Goal: Task Accomplishment & Management: Use online tool/utility

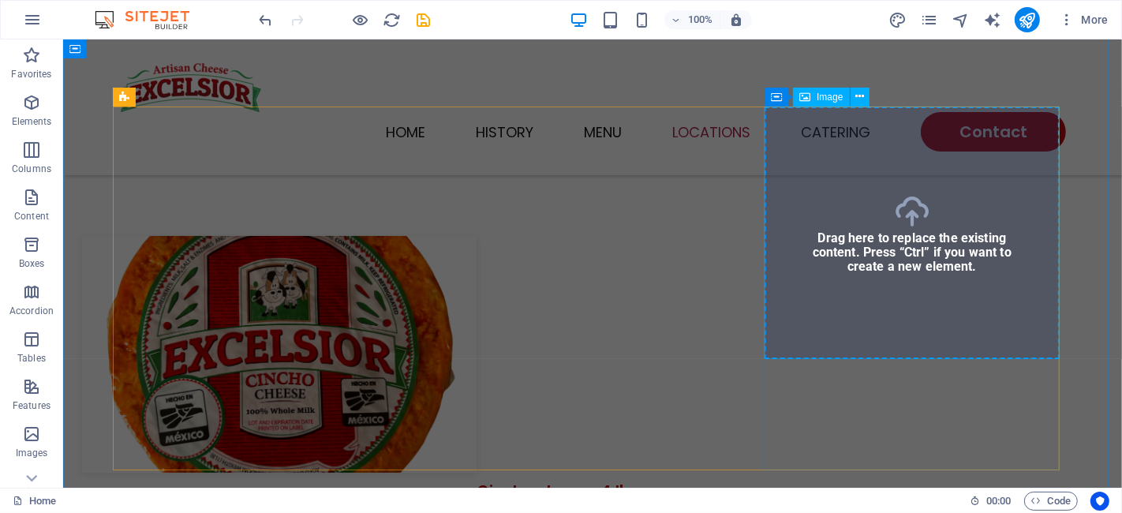
scroll to position [2042, 0]
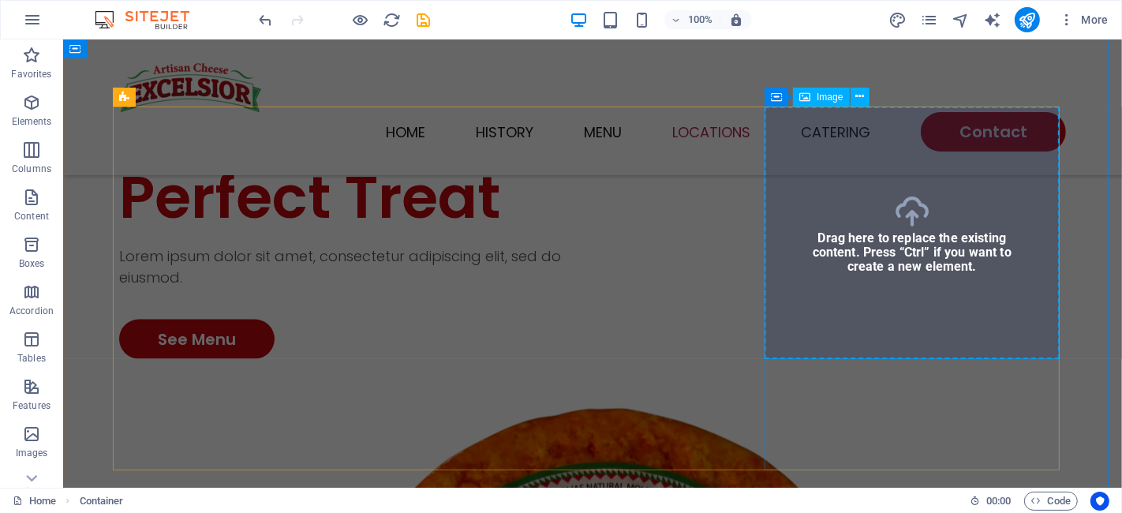
select select "vw"
select select "px"
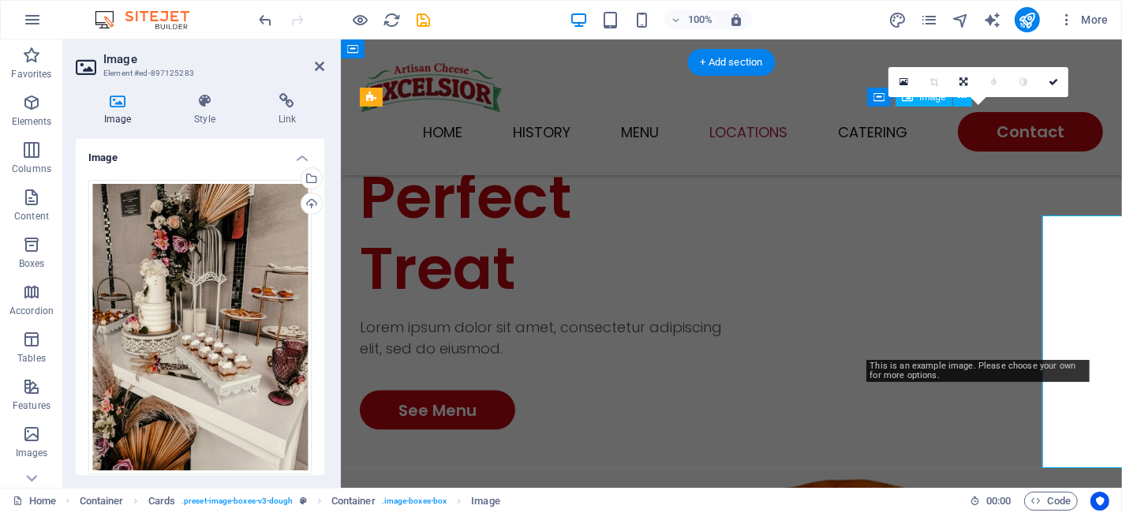
scroll to position [1934, 0]
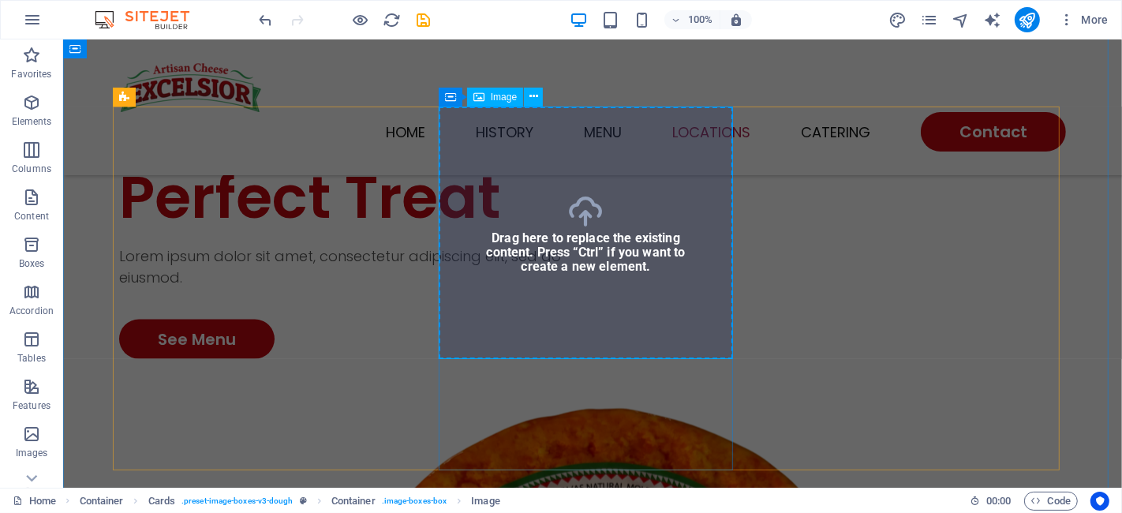
select select "vw"
select select "px"
select select "%"
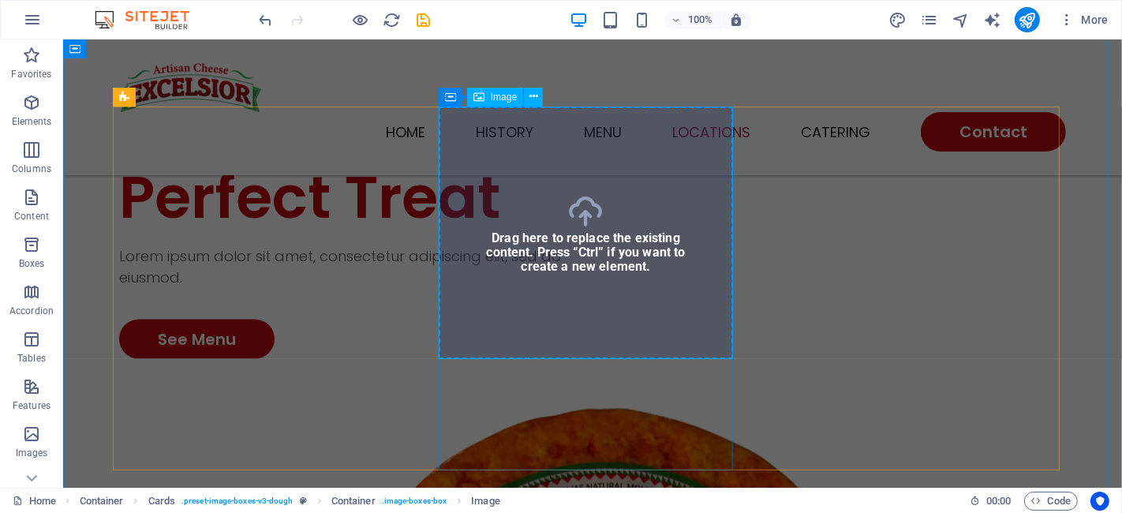
select select "%"
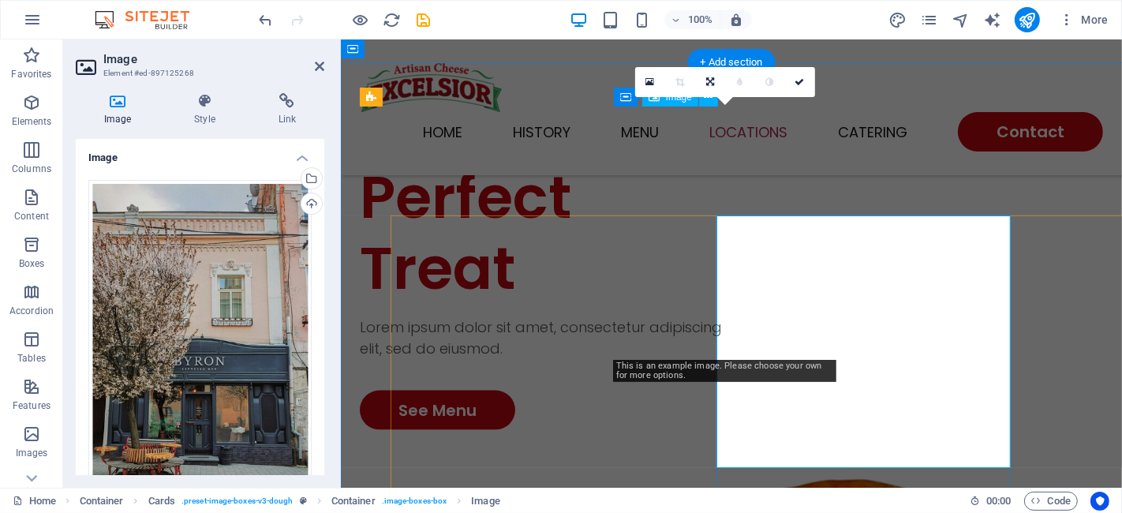
scroll to position [1934, 0]
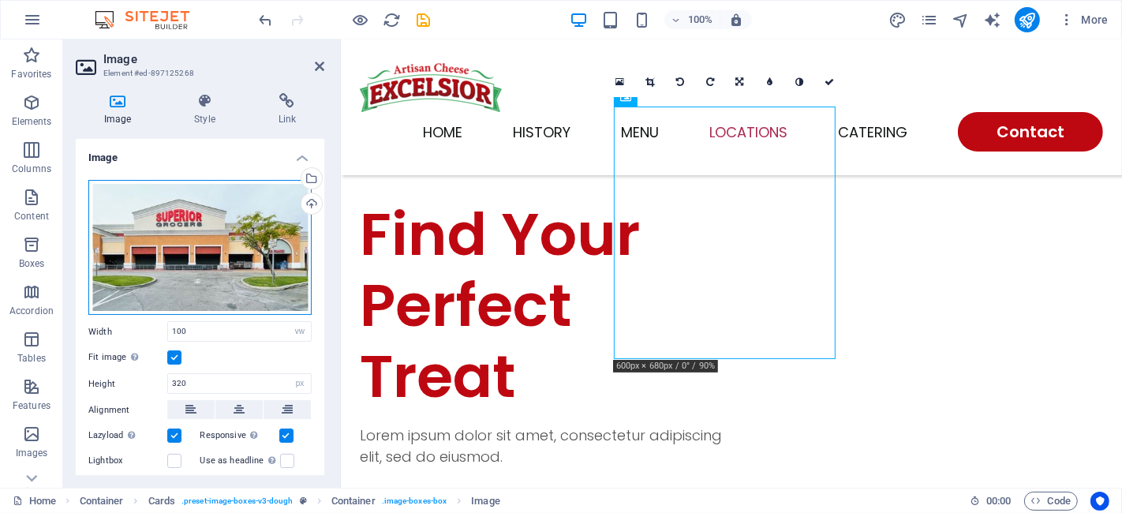
click at [228, 257] on div "Drag files here, click to choose files or select files from Files or our free s…" at bounding box center [199, 248] width 223 height 136
click at [228, 257] on body "[DOMAIN_NAME] Home Favorites Elements Columns Content Boxes Accordion Tables Fe…" at bounding box center [561, 256] width 1122 height 513
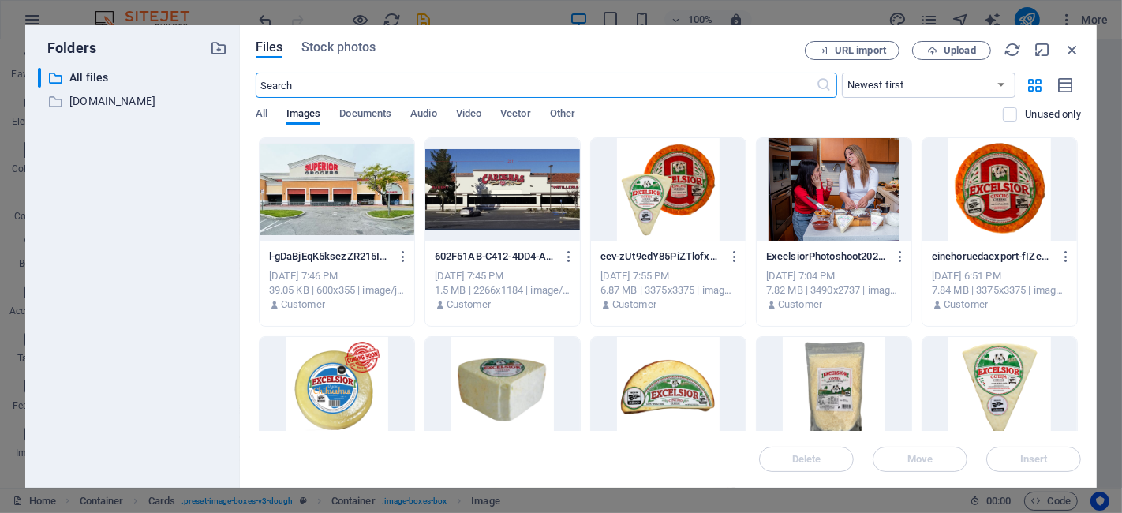
scroll to position [3328, 0]
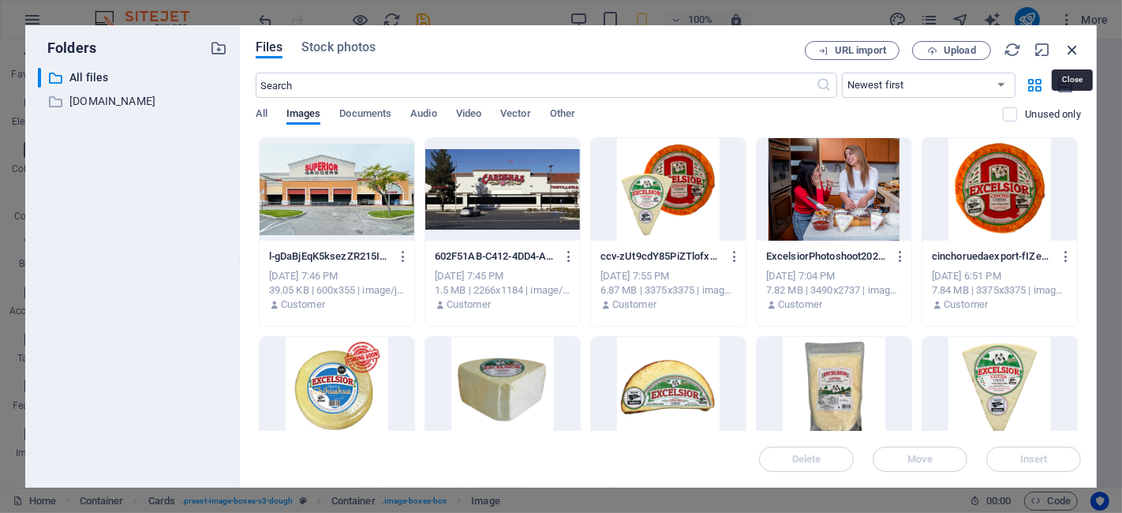
click at [1077, 48] on icon "button" at bounding box center [1072, 49] width 17 height 17
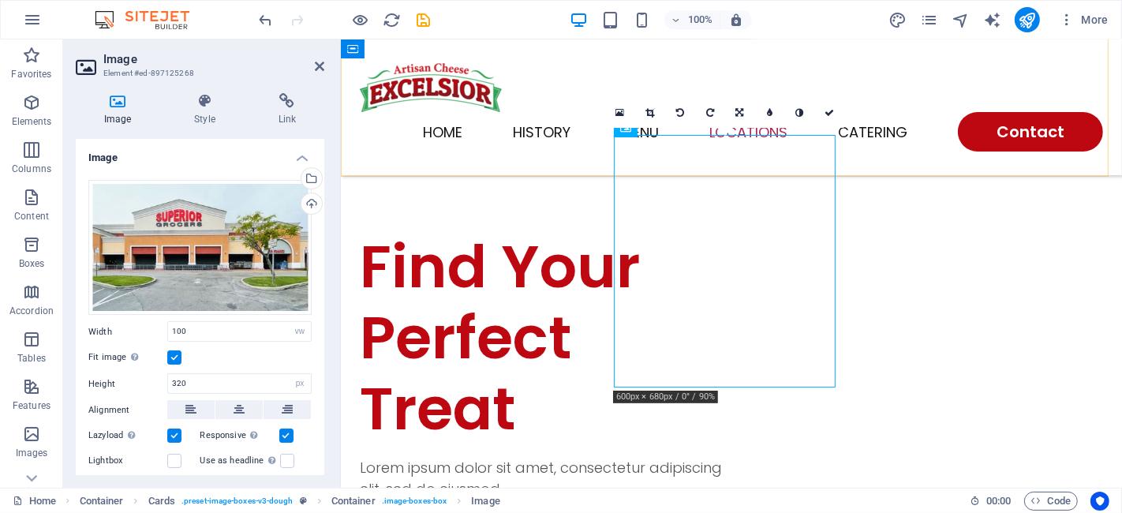
scroll to position [1903, 0]
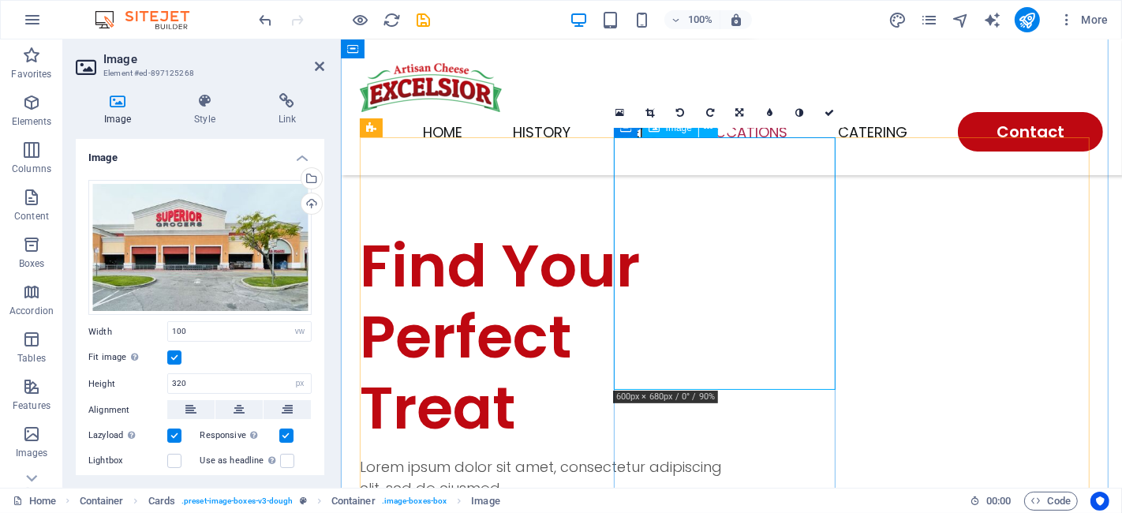
drag, startPoint x: 686, startPoint y: 233, endPoint x: 773, endPoint y: 305, distance: 113.2
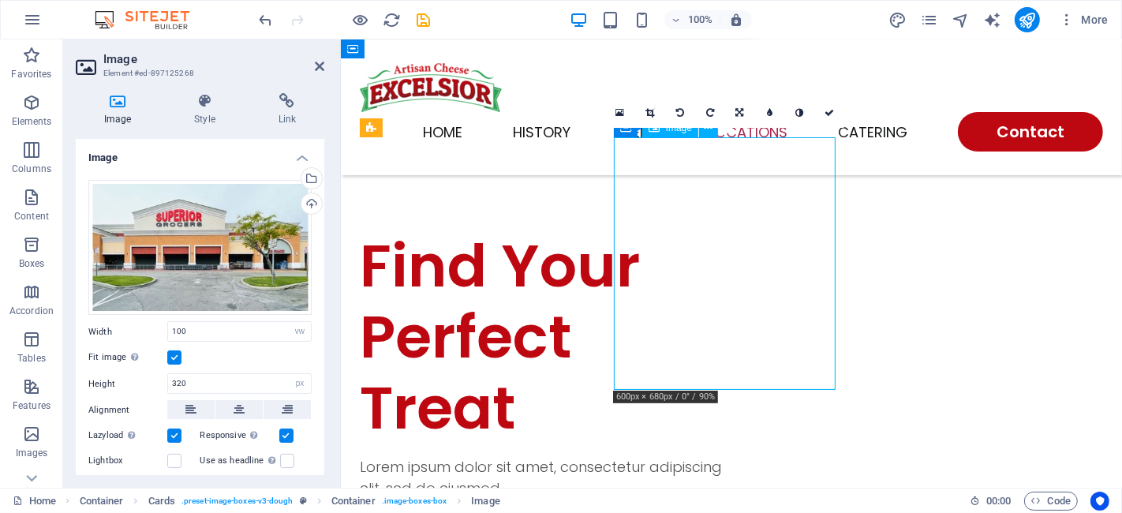
drag, startPoint x: 725, startPoint y: 274, endPoint x: 792, endPoint y: 280, distance: 67.4
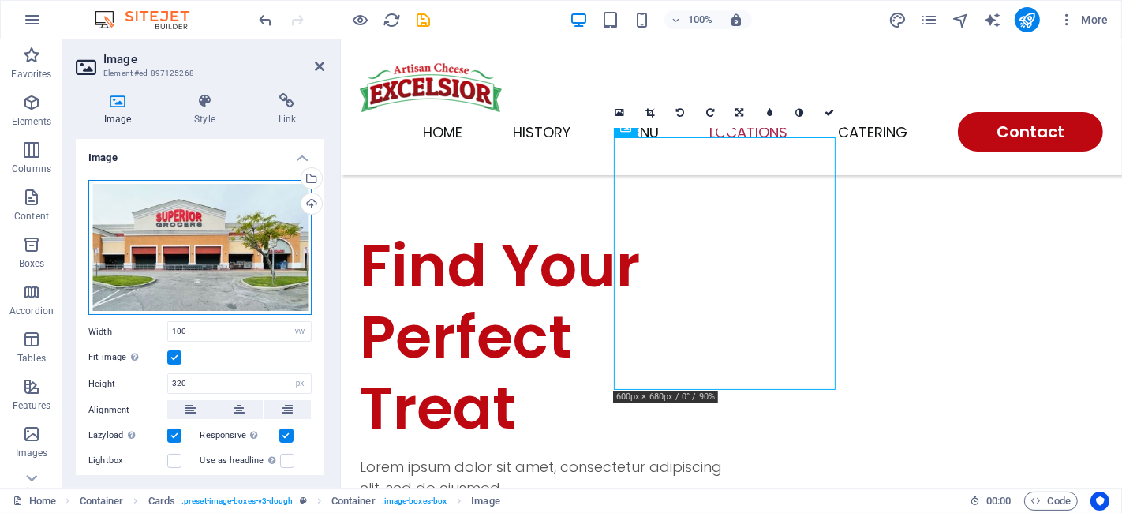
click at [197, 264] on div "Drag files here, click to choose files or select files from Files or our free s…" at bounding box center [199, 248] width 223 height 136
click at [197, 264] on body "[DOMAIN_NAME] Home Favorites Elements Columns Content Boxes Accordion Tables Fe…" at bounding box center [561, 256] width 1122 height 513
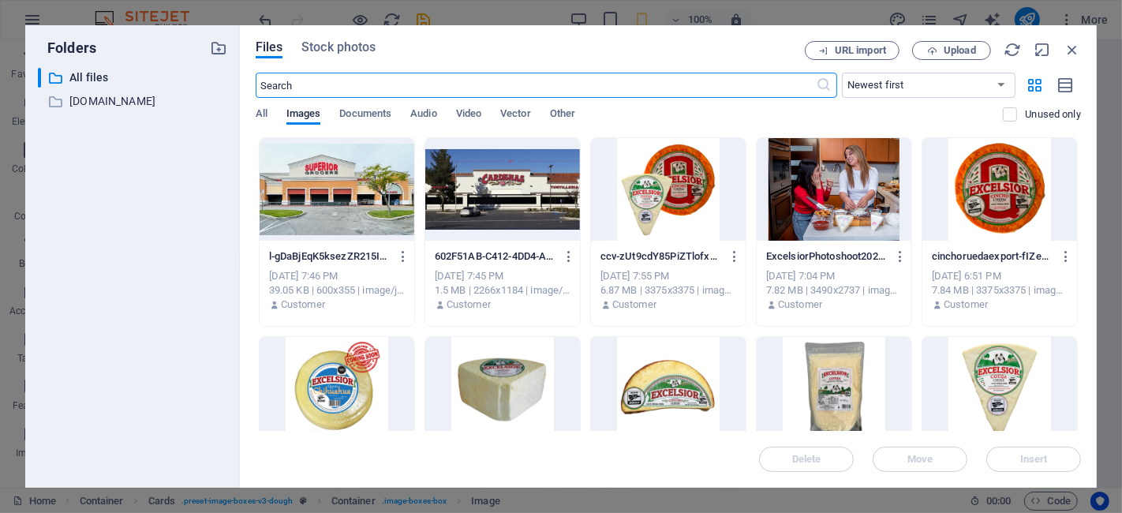
scroll to position [3328, 0]
click at [1069, 51] on icon "button" at bounding box center [1072, 49] width 17 height 17
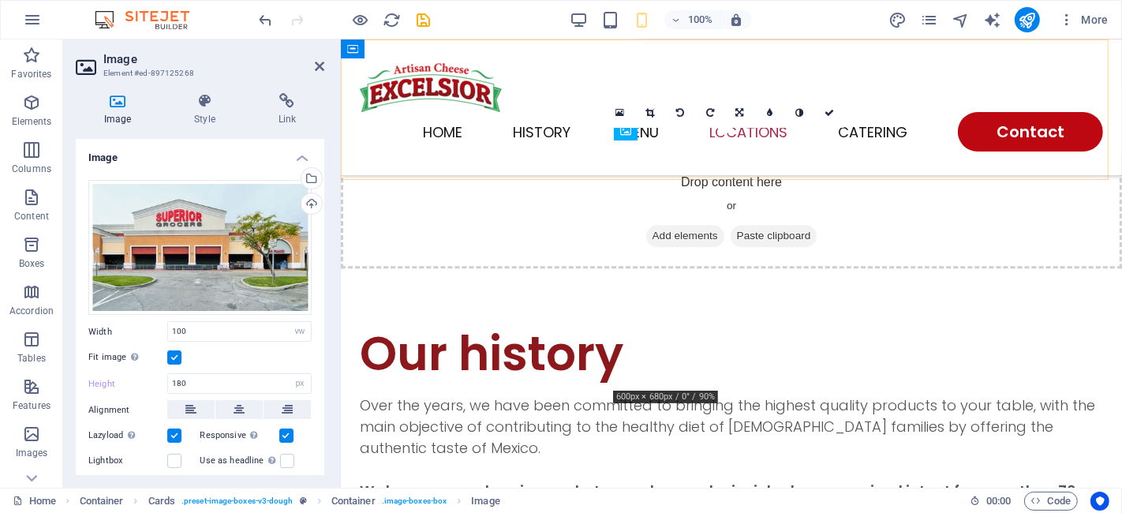
scroll to position [1903, 0]
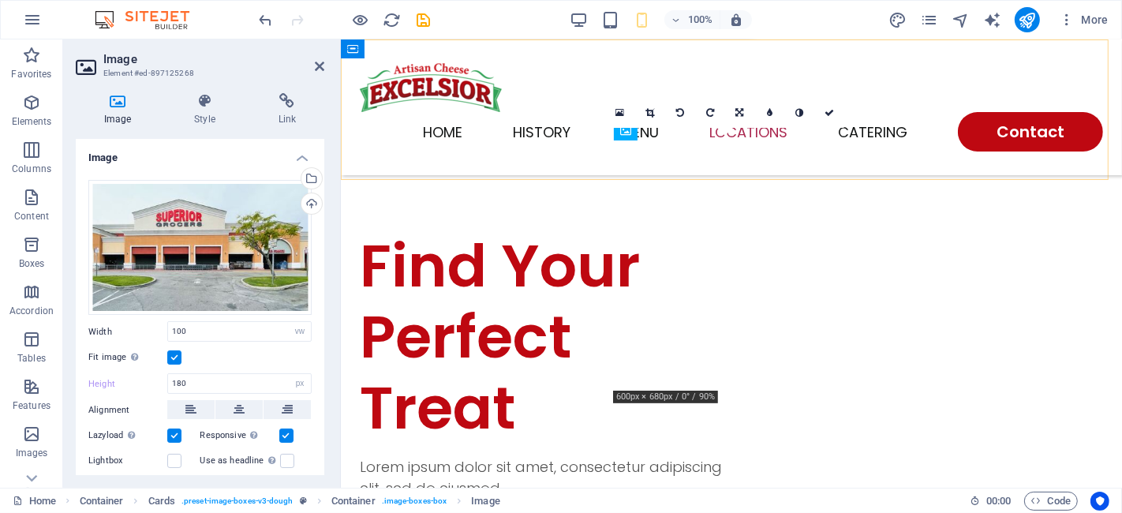
type input "320"
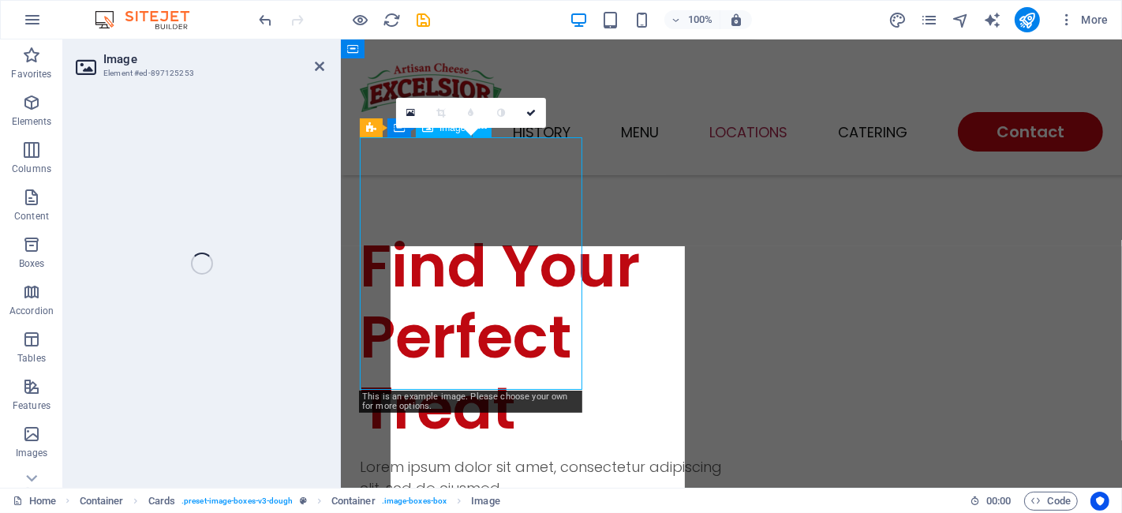
select select "vw"
select select "px"
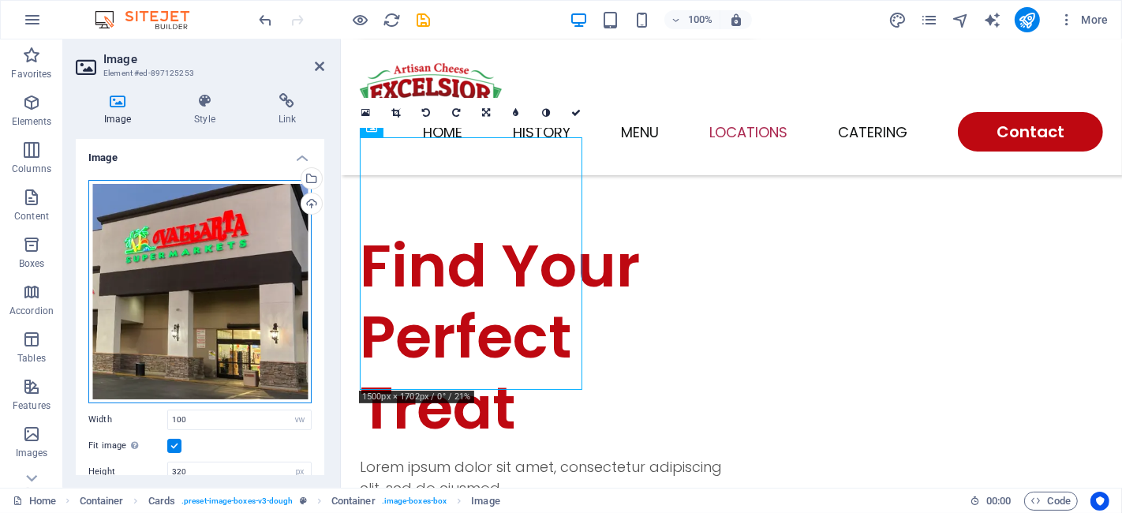
click at [230, 295] on div "Drag files here, click to choose files or select files from Files or our free s…" at bounding box center [199, 291] width 223 height 223
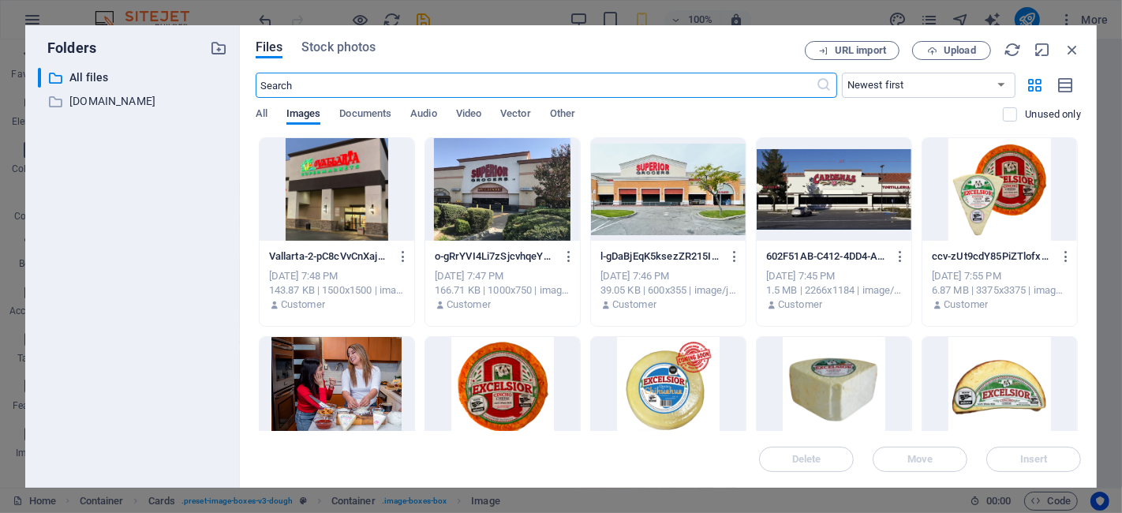
scroll to position [3086, 0]
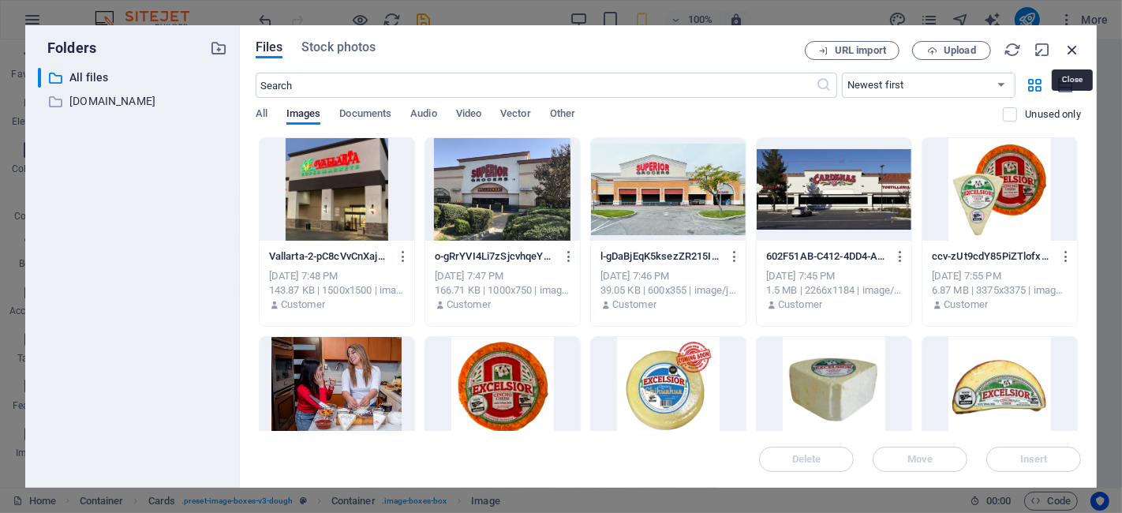
click at [1071, 47] on icon "button" at bounding box center [1072, 49] width 17 height 17
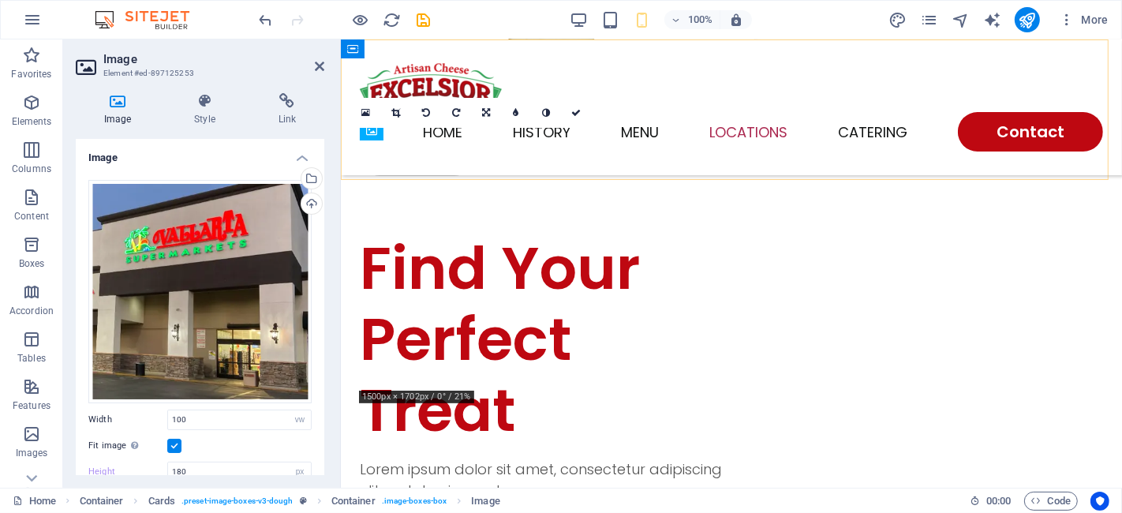
type input "320"
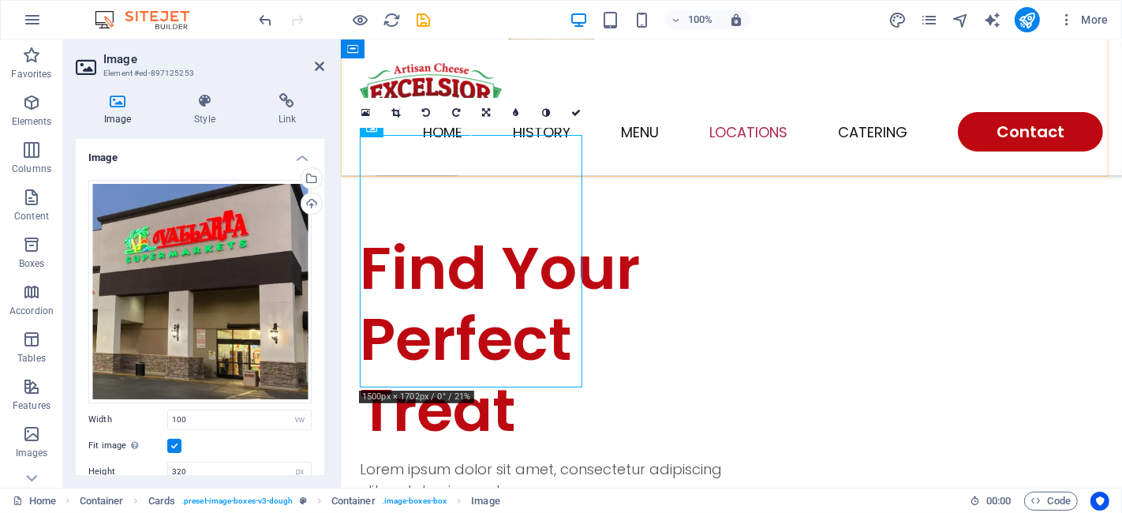
scroll to position [1903, 0]
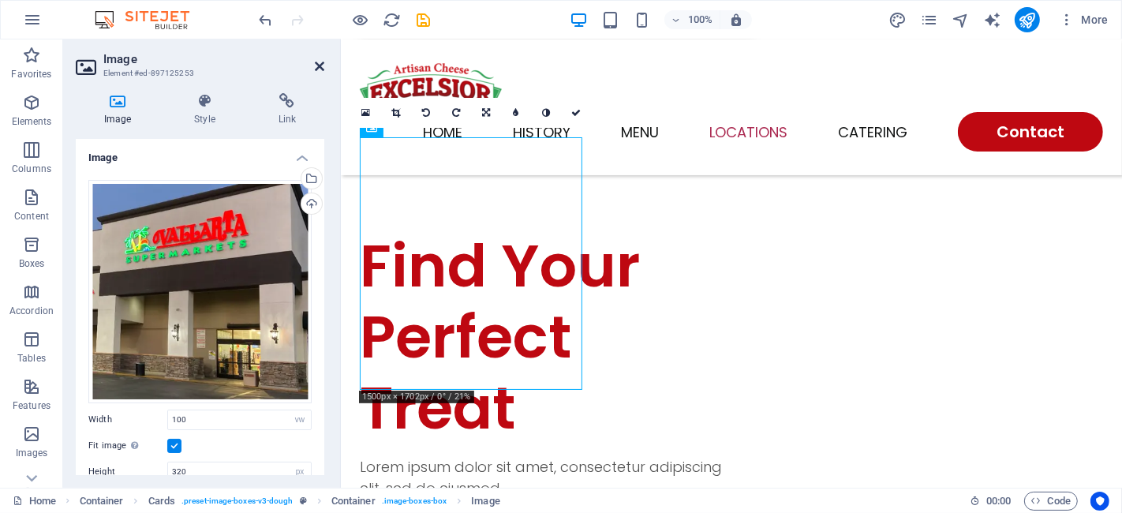
click at [319, 65] on icon at bounding box center [319, 66] width 9 height 13
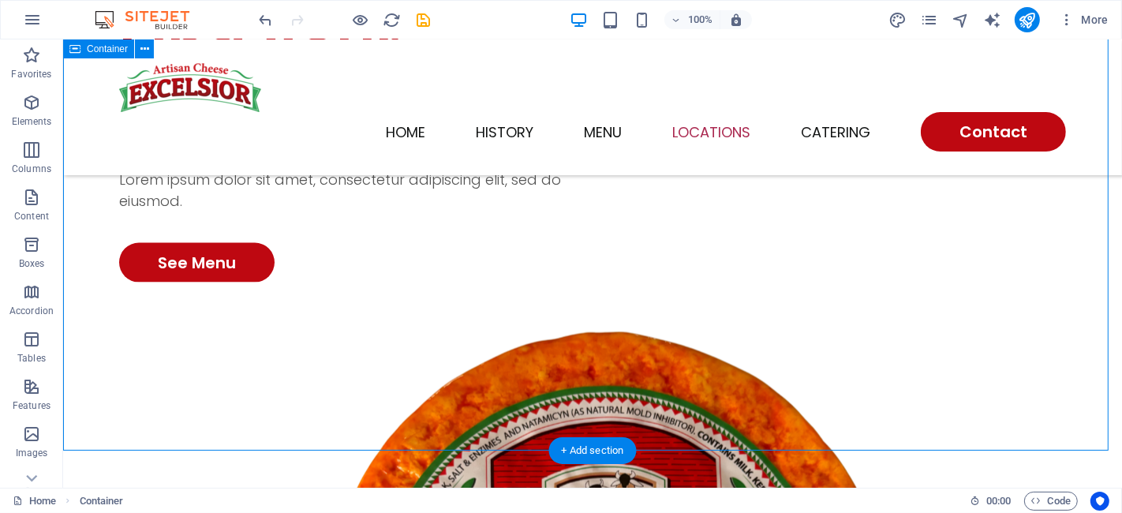
scroll to position [2154, 0]
